Goal: Information Seeking & Learning: Learn about a topic

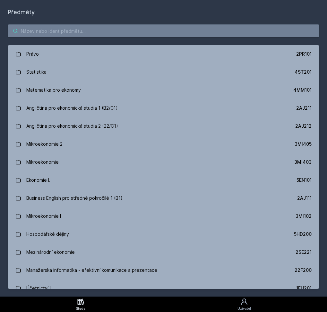
click at [74, 34] on input "search" at bounding box center [164, 30] width 312 height 13
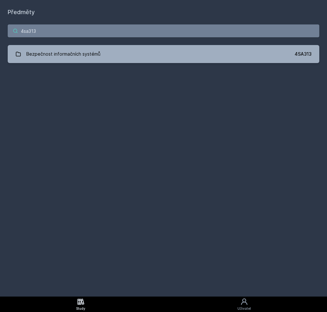
click at [34, 35] on input "4sa313" at bounding box center [164, 30] width 312 height 13
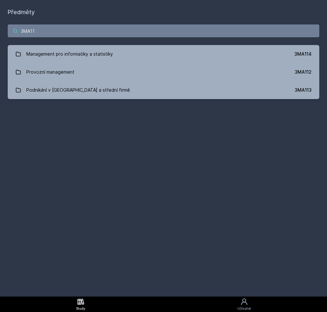
type input "3MA114"
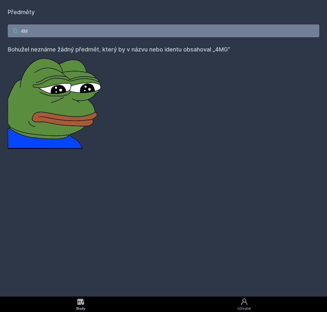
type input "4"
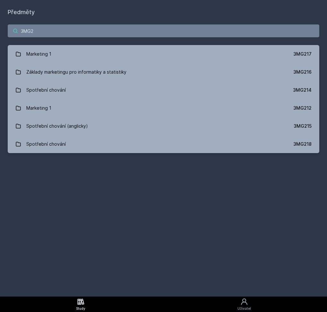
type input "3MG21"
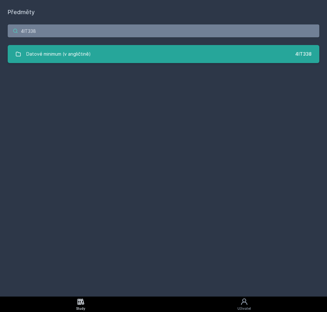
type input "4IT338"
click at [36, 55] on div "Datové minimum (v angličtině)" at bounding box center [58, 54] width 65 height 13
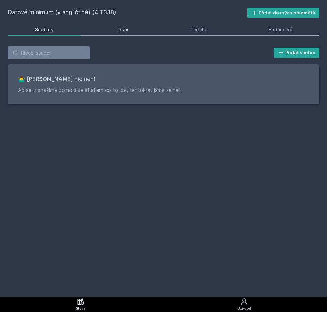
click at [123, 32] on div "Testy" at bounding box center [122, 29] width 13 height 6
click at [199, 28] on div "Učitelé" at bounding box center [198, 29] width 16 height 6
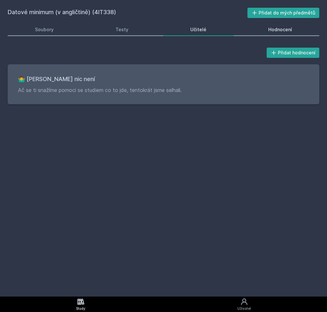
click at [275, 30] on div "Hodnocení" at bounding box center [280, 29] width 24 height 6
click at [105, 11] on h2 "Datové minimum (v angličtině) (4IT338)" at bounding box center [128, 13] width 240 height 10
copy h2 "4IT338"
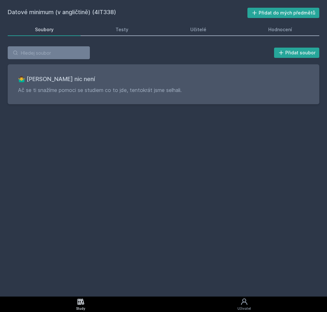
click at [77, 304] on link "Study" at bounding box center [81, 303] width 162 height 15
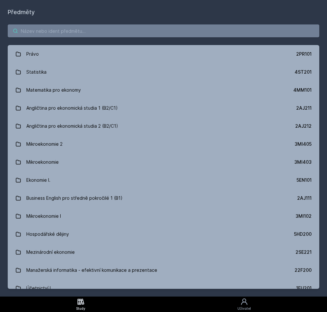
click at [48, 32] on input "search" at bounding box center [164, 30] width 312 height 13
paste input "4IT338"
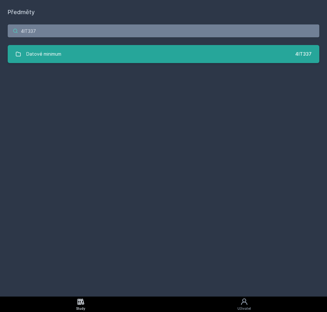
type input "4IT337"
click at [58, 57] on div "Datové minimum" at bounding box center [43, 54] width 35 height 13
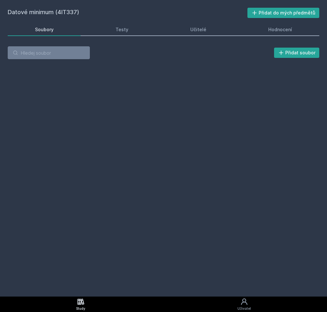
click at [117, 90] on div "Datové minimum (4IT337) Přidat do mých předmětů Soubory Testy Učitelé Hodnocení…" at bounding box center [164, 148] width 312 height 281
click at [120, 32] on div "Testy" at bounding box center [122, 29] width 13 height 6
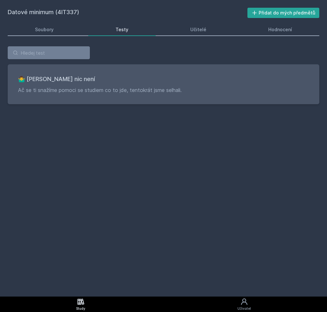
click at [124, 25] on link "Testy" at bounding box center [121, 29] width 67 height 13
click at [30, 31] on link "Soubory" at bounding box center [44, 29] width 73 height 13
click at [124, 32] on div "Testy" at bounding box center [122, 29] width 13 height 6
click at [195, 30] on div "Učitelé" at bounding box center [198, 29] width 16 height 6
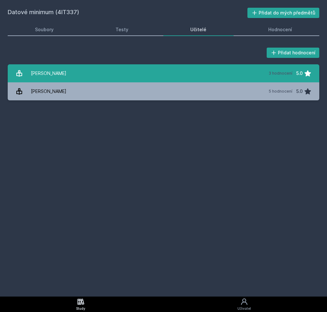
click at [52, 73] on div "Maršálek Karel" at bounding box center [49, 73] width 36 height 13
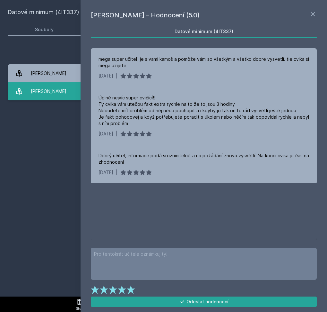
click at [48, 92] on div "Maršálek Karel" at bounding box center [49, 91] width 36 height 13
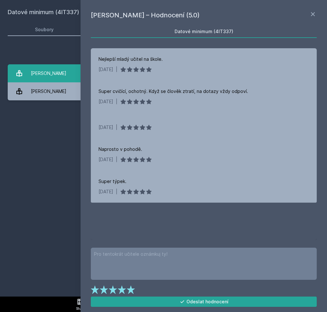
click at [44, 73] on div "Maršálek Karel" at bounding box center [49, 73] width 36 height 13
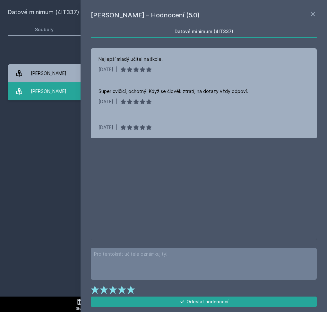
click at [44, 87] on div "Maršálek Karel" at bounding box center [49, 91] width 36 height 13
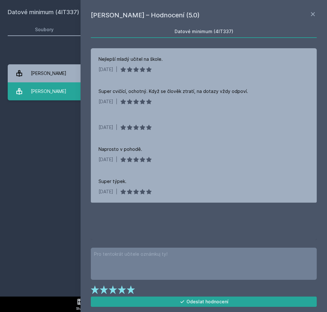
click at [44, 86] on div "Maršálek Karel" at bounding box center [49, 91] width 36 height 13
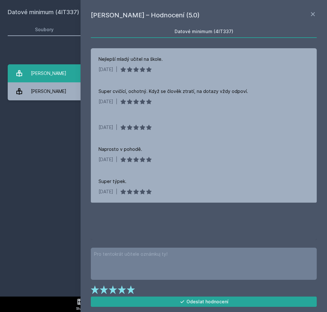
click at [45, 77] on div "Maršálek Karel" at bounding box center [49, 73] width 36 height 13
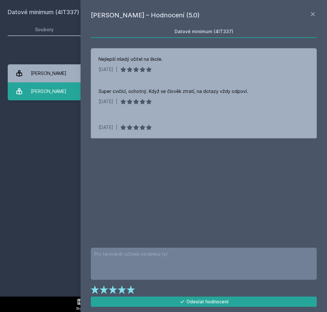
click at [45, 91] on div "Maršálek Karel" at bounding box center [49, 91] width 36 height 13
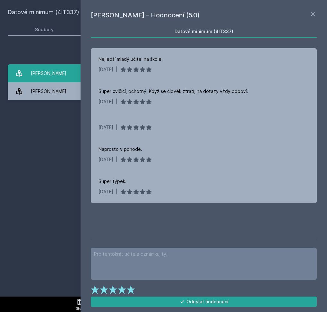
click at [45, 76] on div "Maršálek Karel" at bounding box center [49, 73] width 36 height 13
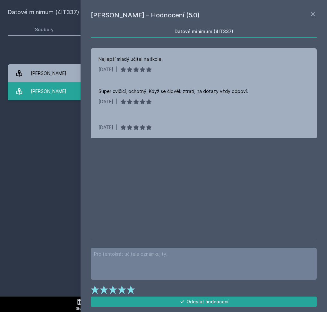
click at [45, 95] on div "Maršálek Karel" at bounding box center [49, 91] width 36 height 13
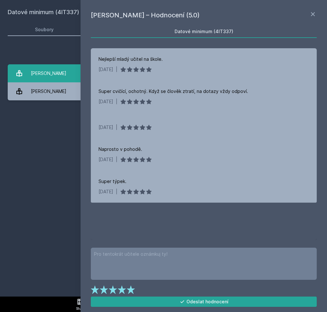
click at [46, 74] on div "Maršálek Karel" at bounding box center [49, 73] width 36 height 13
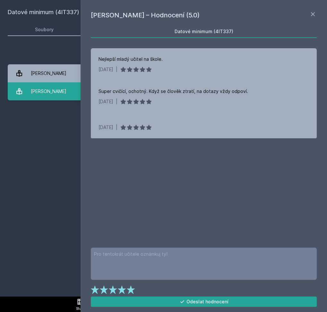
click at [46, 95] on div "Maršálek Karel" at bounding box center [49, 91] width 36 height 13
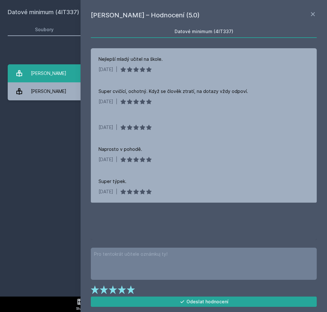
click at [44, 79] on div "Maršálek Karel" at bounding box center [49, 73] width 36 height 13
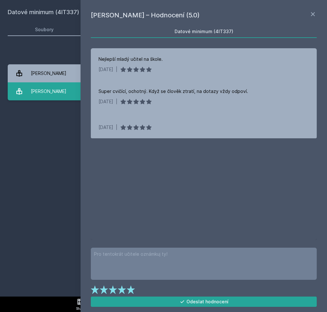
click at [44, 94] on div "Maršálek Karel" at bounding box center [49, 91] width 36 height 13
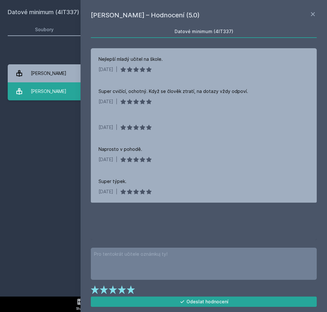
click at [43, 83] on link "Maršálek Karel 5 hodnocení 5.0" at bounding box center [164, 91] width 312 height 18
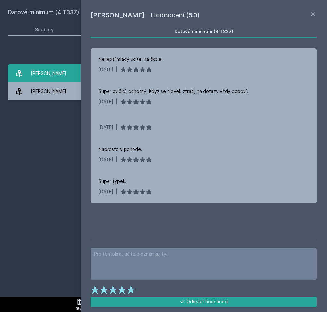
click at [49, 78] on div "Maršálek Karel" at bounding box center [49, 73] width 36 height 13
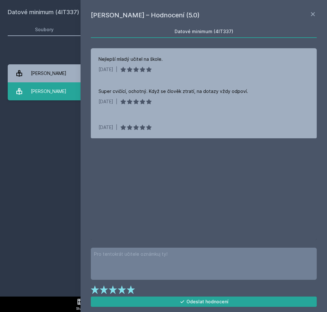
click at [48, 93] on div "Maršálek Karel" at bounding box center [49, 91] width 36 height 13
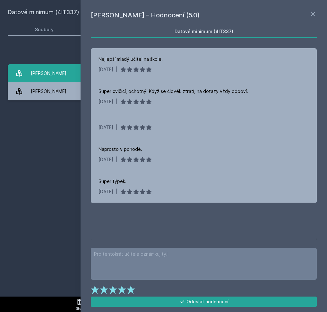
click at [45, 73] on div "Maršálek Karel" at bounding box center [49, 73] width 36 height 13
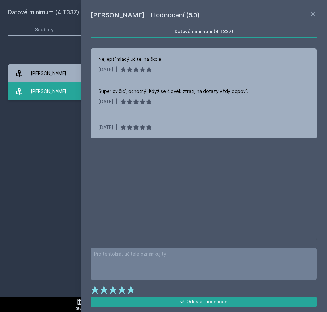
click at [43, 92] on div "Maršálek Karel" at bounding box center [49, 91] width 36 height 13
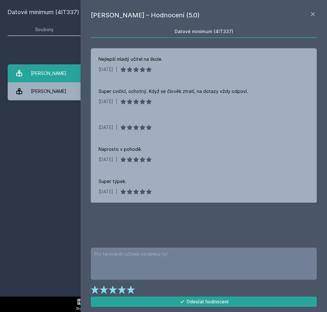
click at [43, 78] on div "Maršálek Karel" at bounding box center [49, 73] width 36 height 13
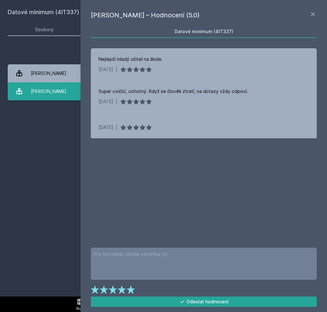
click at [33, 96] on div "Maršálek Karel" at bounding box center [49, 91] width 36 height 13
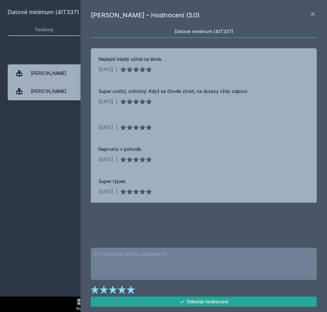
click at [34, 152] on div "Datové minimum (4IT337) Přidat do mých předmětů Soubory Testy Učitelé Hodnocení…" at bounding box center [164, 148] width 312 height 281
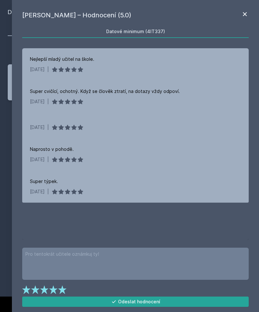
click at [249, 13] on div "Karel Maršálek – Hodnocení (5.0) Datové minimum (4IT337) Nejlepší mladý učitel …" at bounding box center [135, 156] width 247 height 312
click at [243, 13] on icon at bounding box center [244, 14] width 4 height 4
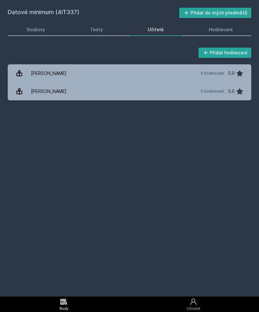
click at [62, 306] on div "Study" at bounding box center [63, 308] width 9 height 5
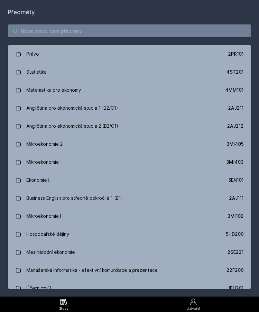
click at [39, 33] on input "search" at bounding box center [129, 30] width 243 height 13
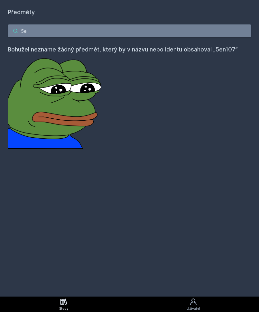
type input "5"
click at [36, 31] on input "3ML202" at bounding box center [129, 30] width 243 height 13
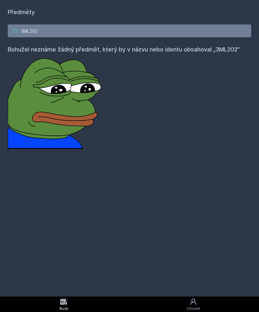
click at [36, 31] on input "3ML202" at bounding box center [129, 30] width 243 height 13
click at [32, 33] on input "3ML202" at bounding box center [129, 30] width 243 height 13
paste input "4EK317"
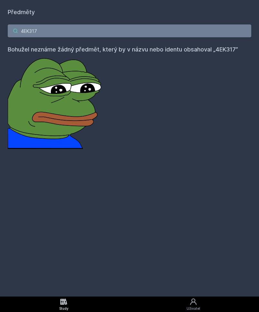
click at [50, 29] on input "4EK317" at bounding box center [129, 30] width 243 height 13
click at [50, 29] on input "4EK317v" at bounding box center [129, 30] width 243 height 13
paste input "SA315"
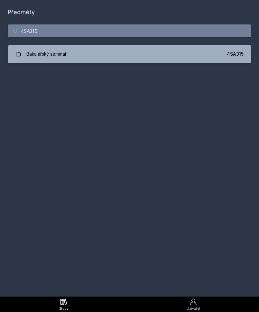
click at [47, 34] on input "4SA315" at bounding box center [129, 30] width 243 height 13
paste input "IT216"
click at [30, 29] on input "4IT216" at bounding box center [129, 30] width 243 height 13
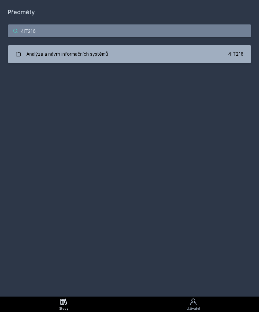
click at [30, 29] on input "4IT216" at bounding box center [129, 30] width 243 height 13
paste input "SA313"
click at [31, 32] on input "4SA313" at bounding box center [129, 30] width 243 height 13
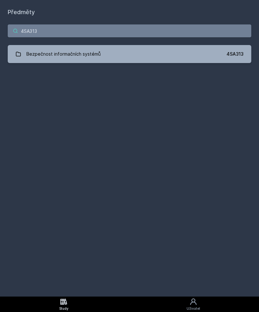
click at [31, 32] on input "4SA313" at bounding box center [129, 30] width 243 height 13
paste input "IT314"
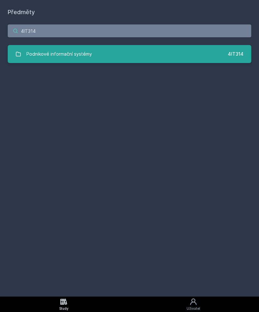
click at [57, 31] on input "4IT314" at bounding box center [129, 30] width 243 height 13
paste input "SA310"
click at [41, 33] on input "4SA310" at bounding box center [129, 30] width 243 height 13
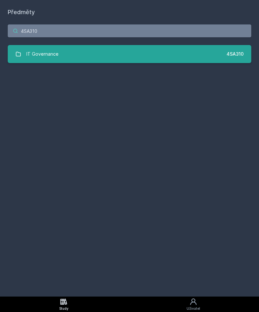
click at [41, 33] on input "4SA310" at bounding box center [129, 30] width 243 height 13
paste input "11F201"
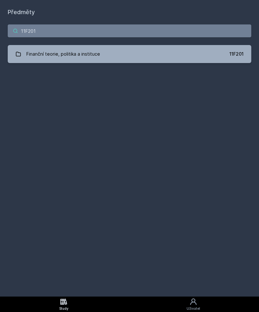
click at [36, 31] on input "11F201" at bounding box center [129, 30] width 243 height 13
paste input "4ST204"
click at [30, 32] on input "4ST204" at bounding box center [129, 30] width 243 height 13
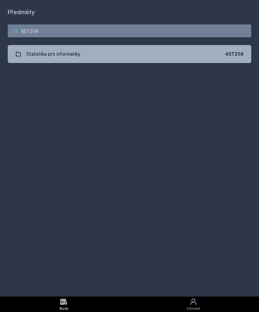
click at [30, 32] on input "4ST204" at bounding box center [129, 30] width 243 height 13
paste input "1FP201"
click at [38, 31] on input "1FP201" at bounding box center [129, 30] width 243 height 13
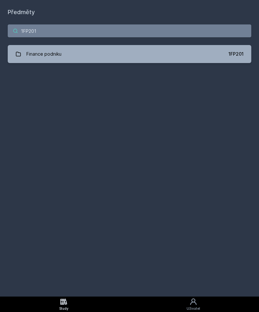
click at [38, 31] on input "1FP201" at bounding box center [129, 30] width 243 height 13
paste input "4EK212"
click at [39, 30] on input "4EK212" at bounding box center [129, 30] width 243 height 13
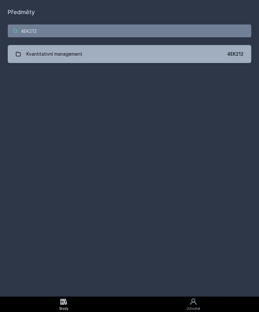
paste input "IZ210"
click at [31, 31] on input "4IZ210" at bounding box center [129, 30] width 243 height 13
paste input "T115"
click at [30, 31] on input "4IT115" at bounding box center [129, 30] width 243 height 13
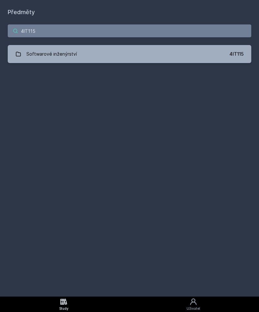
click at [30, 31] on input "4IT115" at bounding box center [129, 30] width 243 height 13
paste input "3SG201"
click at [36, 29] on input "3SG201" at bounding box center [129, 30] width 243 height 13
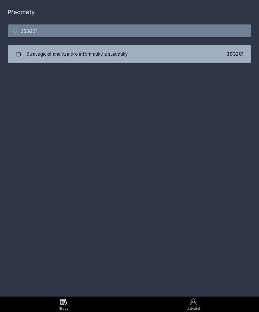
paste input "1FU"
click at [34, 32] on input "1FU201" at bounding box center [129, 30] width 243 height 13
paste input "4IT218"
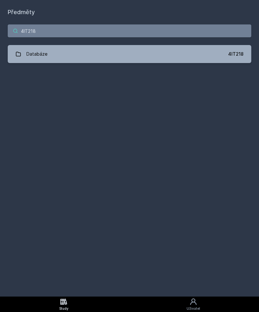
click at [29, 32] on input "4IT218" at bounding box center [129, 30] width 243 height 13
paste input "101"
click at [35, 28] on input "4IT101" at bounding box center [129, 30] width 243 height 13
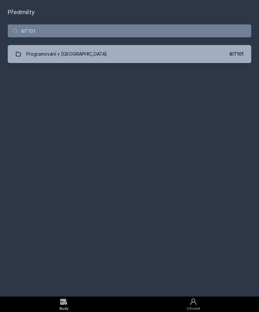
click at [35, 28] on input "4IT101" at bounding box center [129, 30] width 243 height 13
paste input "12"
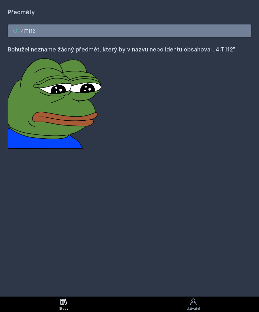
click at [38, 29] on input "4IT112" at bounding box center [129, 30] width 243 height 13
paste input "4IZ112"
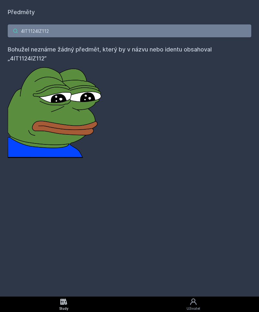
paste input "search"
type input "4IZ112"
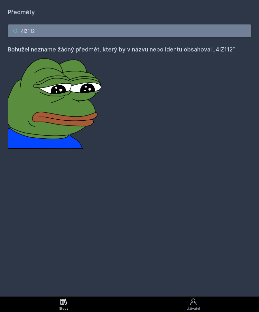
click at [48, 28] on input "4IZ112" at bounding box center [129, 30] width 243 height 13
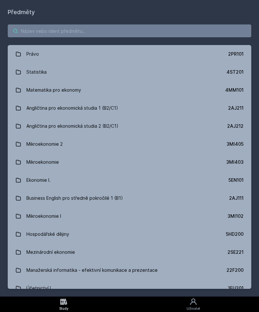
type input "0"
paste input "4IZ112"
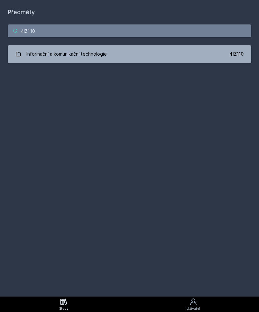
click at [40, 30] on input "4IZ110" at bounding box center [129, 30] width 243 height 13
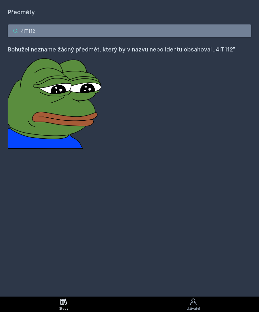
click at [26, 31] on input "4IT112" at bounding box center [129, 30] width 243 height 13
click at [37, 30] on input "4IT112" at bounding box center [129, 30] width 243 height 13
paste input "SA111"
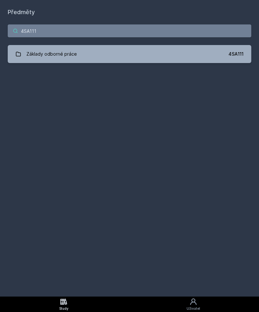
click at [35, 32] on input "4SA111" at bounding box center [129, 30] width 243 height 13
paste input "IT337"
click at [44, 34] on input "4IT337" at bounding box center [129, 30] width 243 height 13
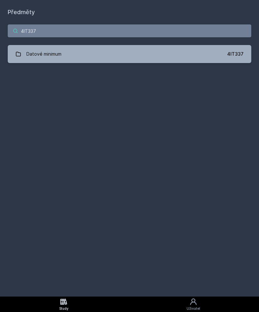
click at [44, 34] on input "4IT337" at bounding box center [129, 30] width 243 height 13
paste input "3MG216"
click at [31, 33] on input "3MG216" at bounding box center [129, 30] width 243 height 13
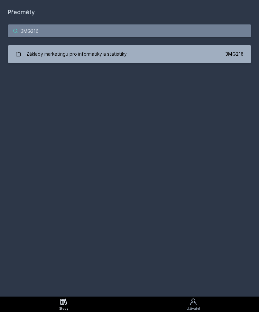
click at [31, 33] on input "3MG216" at bounding box center [129, 30] width 243 height 13
paste input "A114"
click at [40, 31] on input "3MA114" at bounding box center [129, 30] width 243 height 13
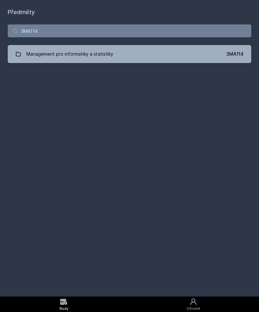
paste input "4MM106"
click at [30, 34] on input "4MM106" at bounding box center [129, 30] width 243 height 13
paste input "2PR101"
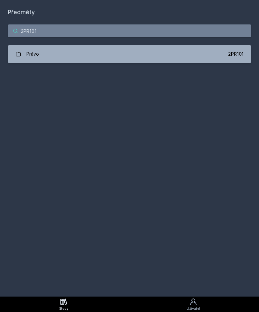
type input "2PR101"
click at [55, 117] on div "Předměty 2PR101 Právo 2PR101 Jejda, něco se pokazilo." at bounding box center [129, 148] width 243 height 281
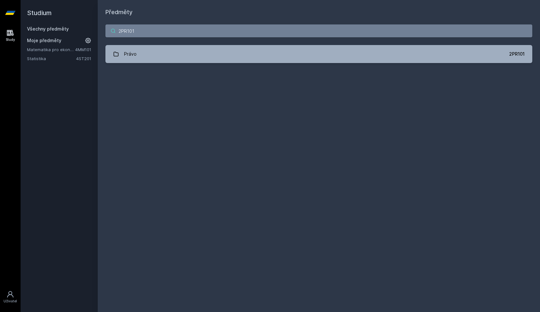
click at [165, 32] on input "2PR101" at bounding box center [318, 30] width 426 height 13
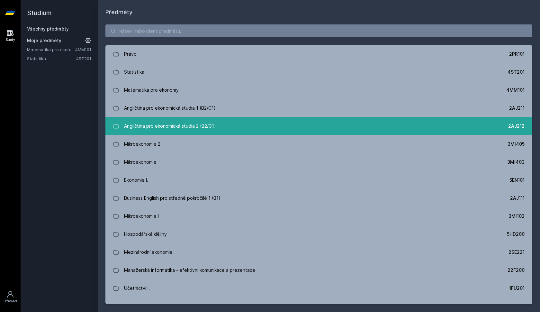
click at [225, 131] on link "Angličtina pro ekonomická studia 2 (B2/C1) 2AJ212" at bounding box center [318, 126] width 426 height 18
